Goal: Find specific page/section: Find specific page/section

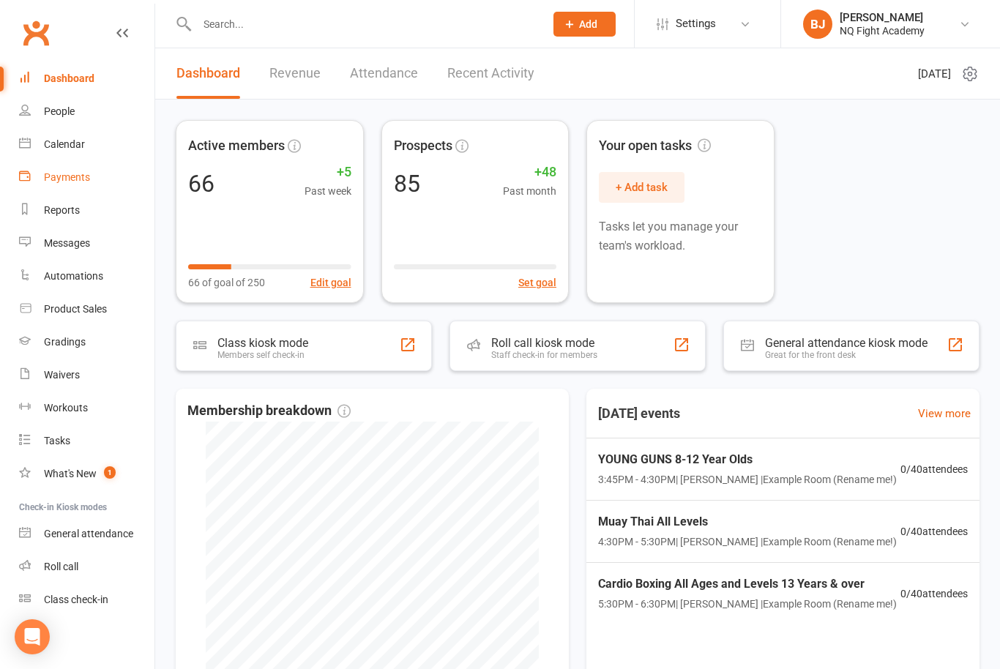
click at [81, 175] on div "Payments" at bounding box center [67, 177] width 46 height 12
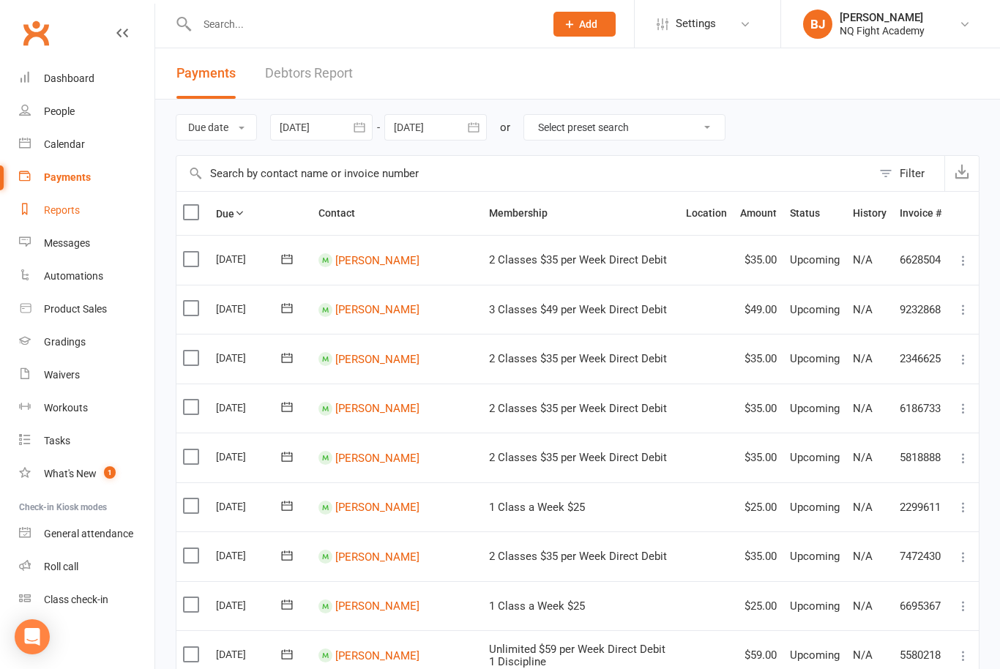
click at [71, 208] on div "Reports" at bounding box center [62, 210] width 36 height 12
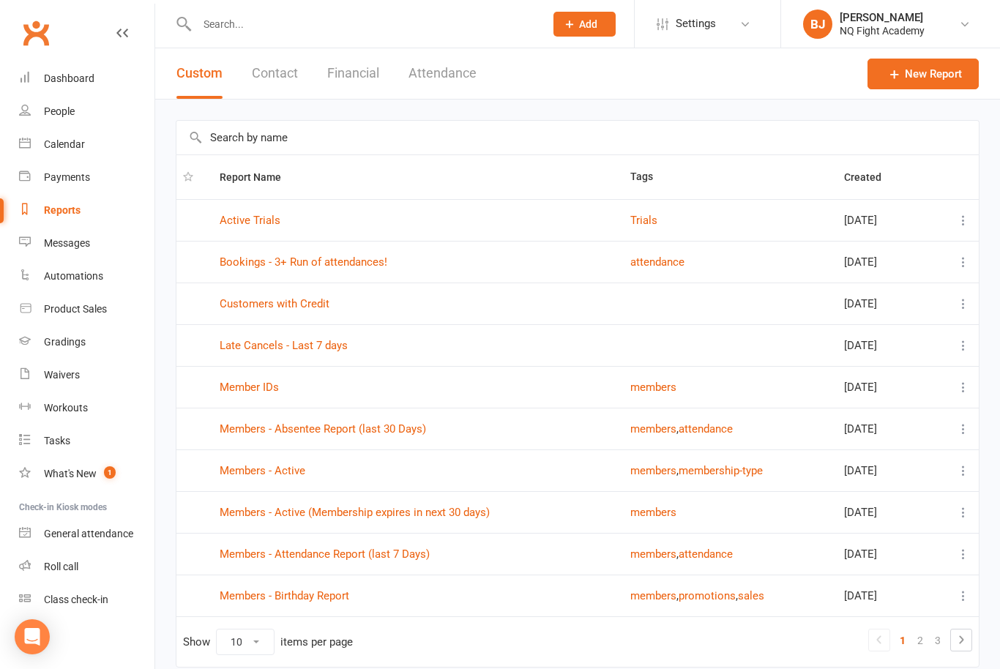
click at [359, 85] on button "Financial" at bounding box center [353, 73] width 52 height 51
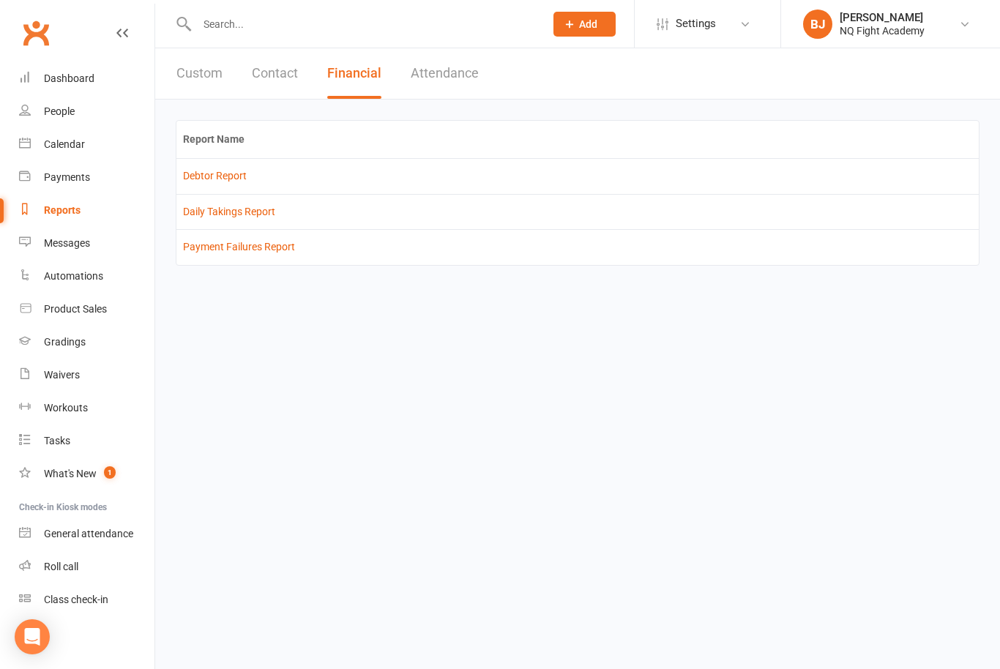
click at [250, 260] on td "Payment Failures Report" at bounding box center [577, 246] width 802 height 35
click at [266, 244] on link "Payment Failures Report" at bounding box center [239, 247] width 112 height 12
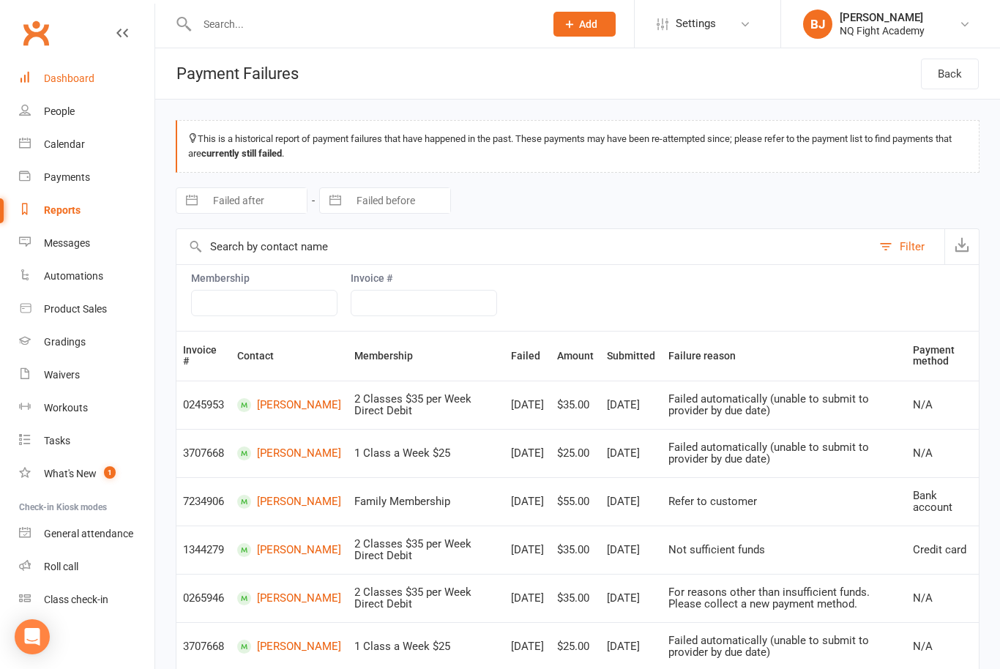
click at [71, 76] on div "Dashboard" at bounding box center [69, 78] width 51 height 12
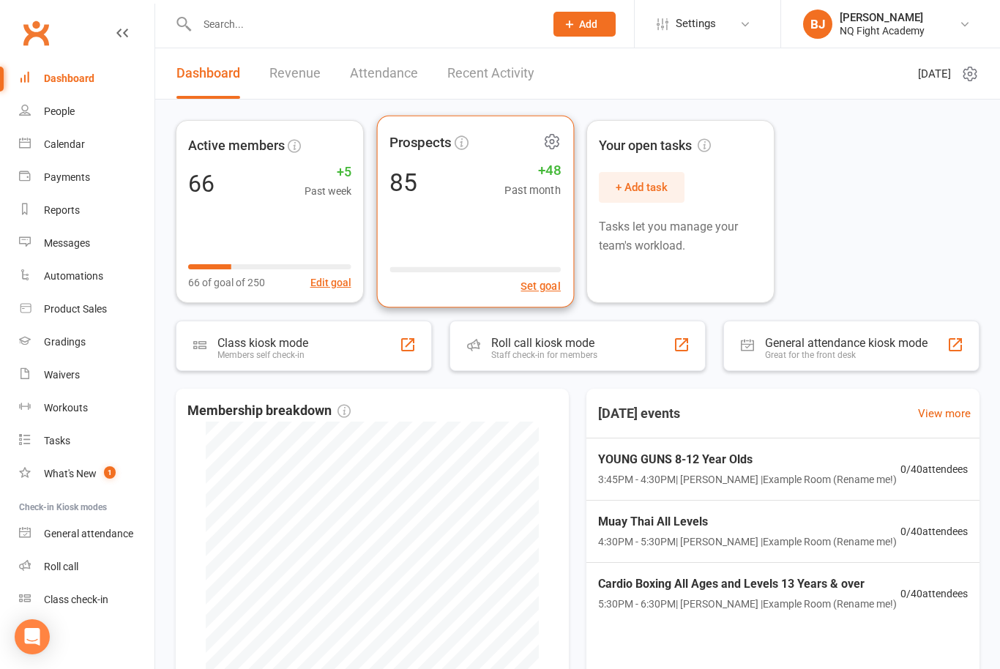
click at [420, 209] on div "Prospects 85 +48 Past month Set goal" at bounding box center [474, 212] width 197 height 192
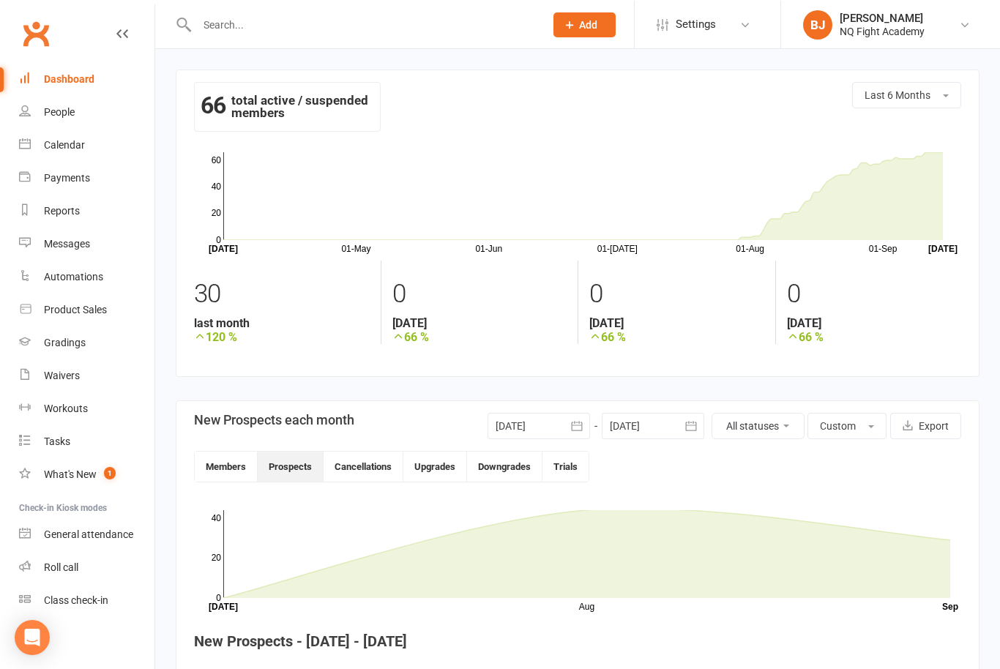
click at [285, 20] on input "text" at bounding box center [363, 24] width 342 height 20
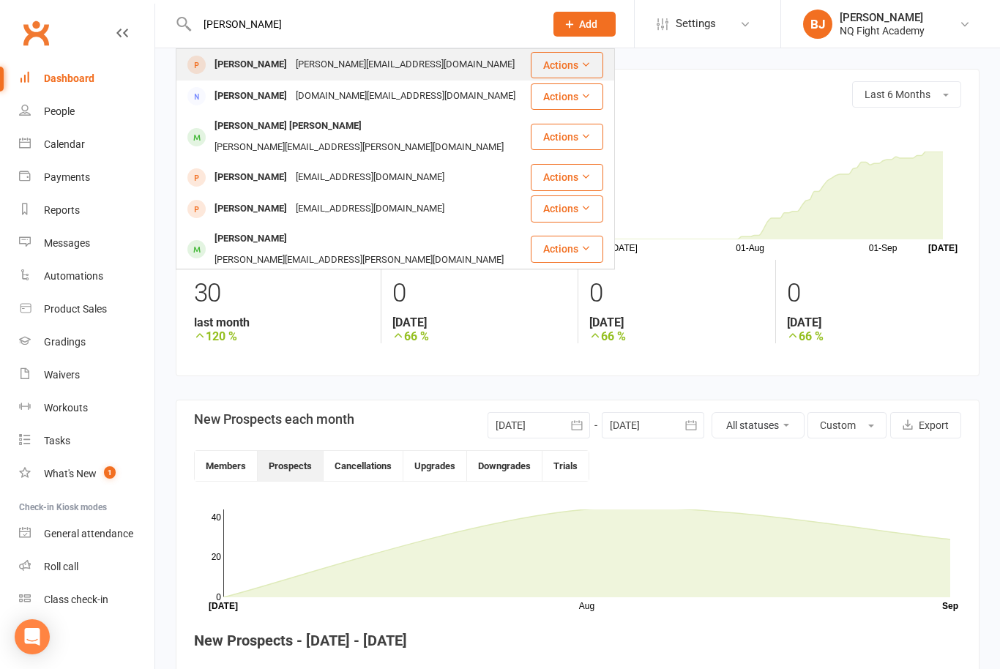
type input "[PERSON_NAME]"
click at [267, 73] on div "[PERSON_NAME]" at bounding box center [250, 64] width 81 height 21
